Goal: Use online tool/utility: Use online tool/utility

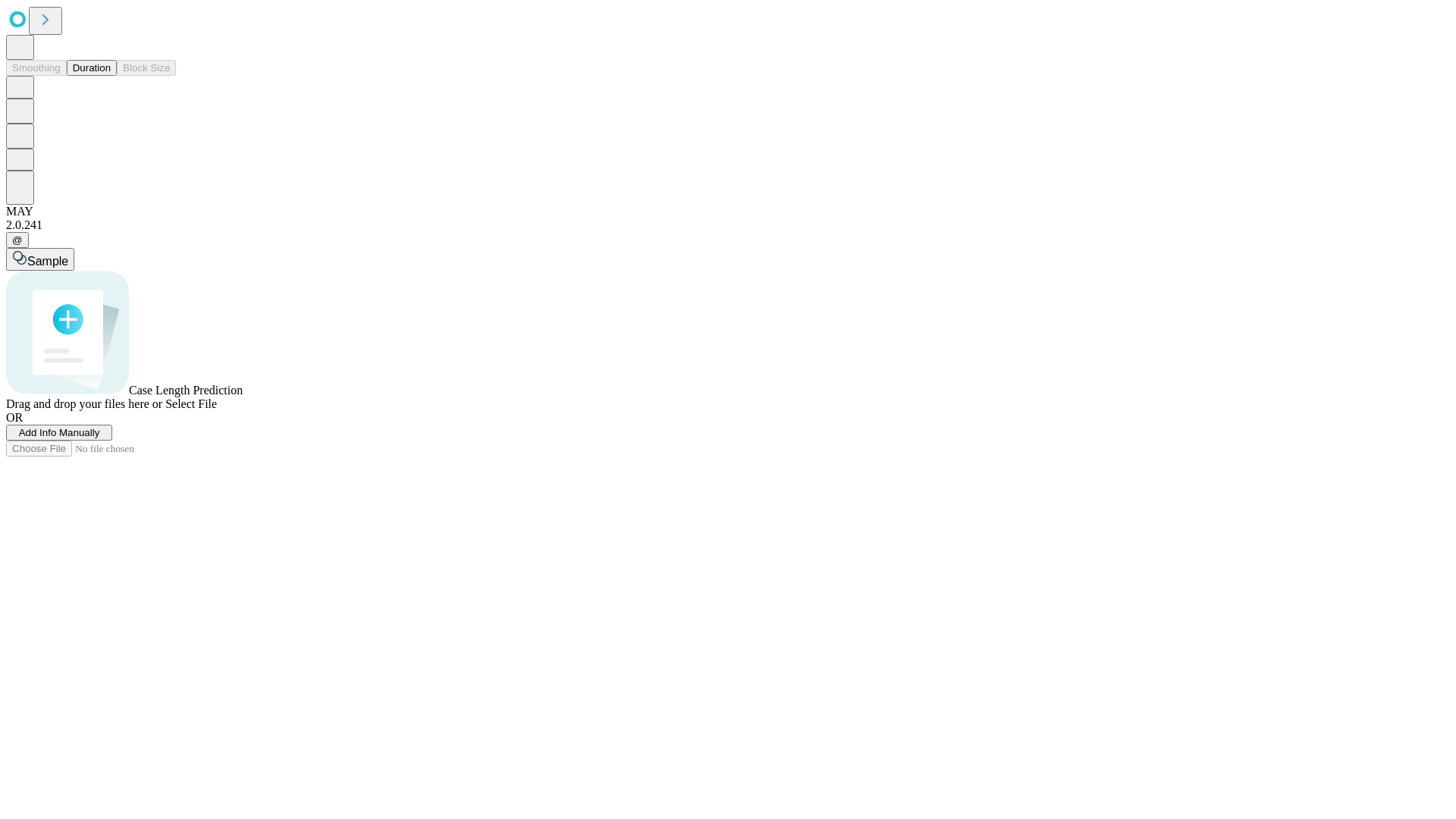
click at [111, 76] on button "Duration" at bounding box center [92, 68] width 50 height 16
click at [217, 410] on span "Select File" at bounding box center [191, 404] width 52 height 13
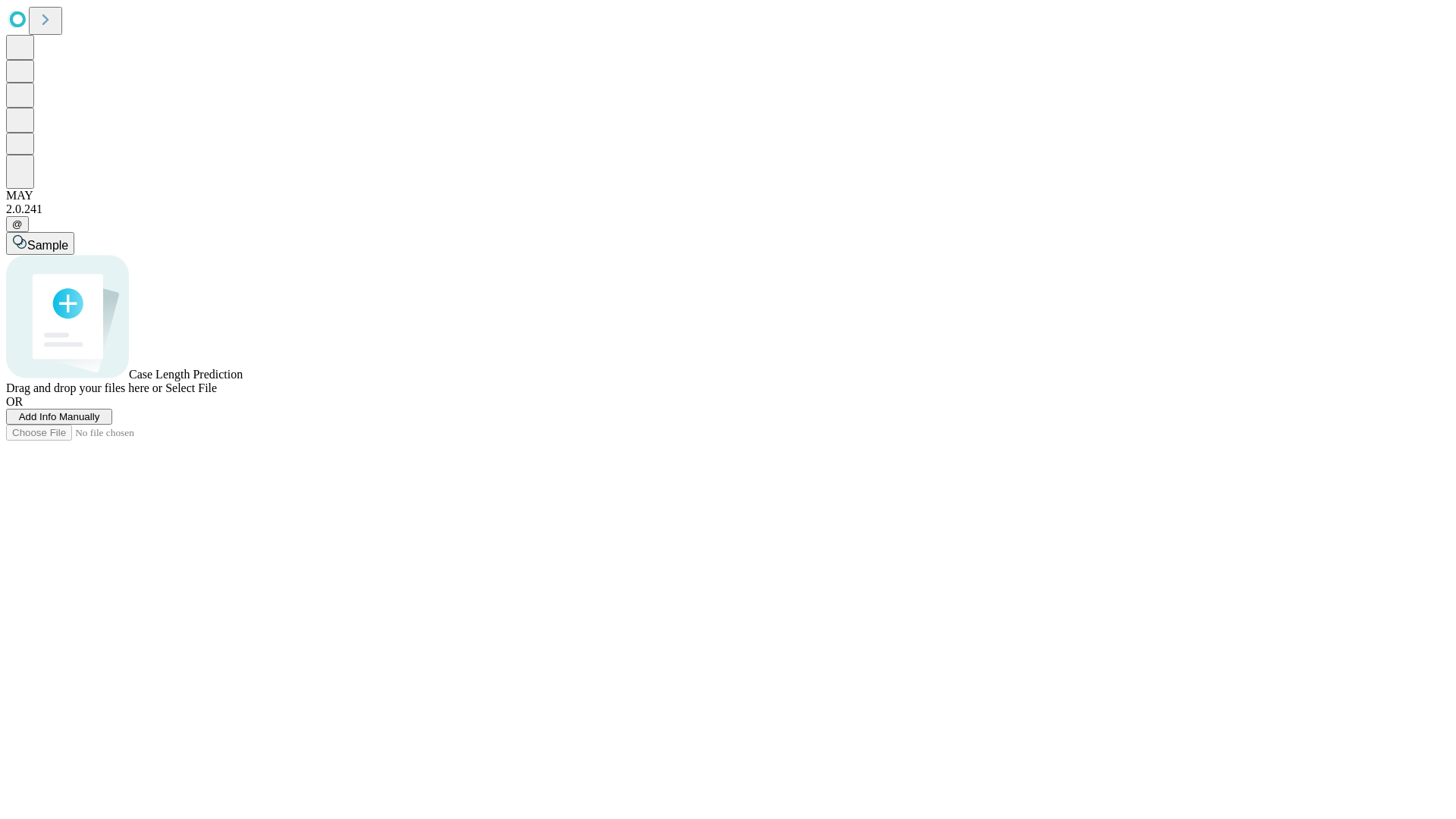
click at [217, 395] on span "Select File" at bounding box center [191, 388] width 52 height 13
